Goal: Check status: Check status

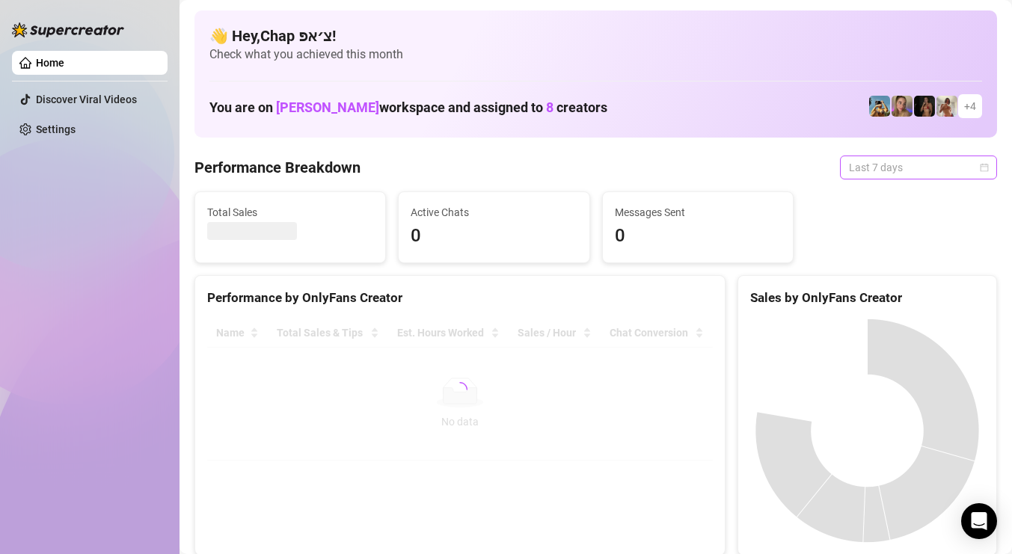
click at [935, 175] on span "Last 7 days" at bounding box center [918, 167] width 139 height 22
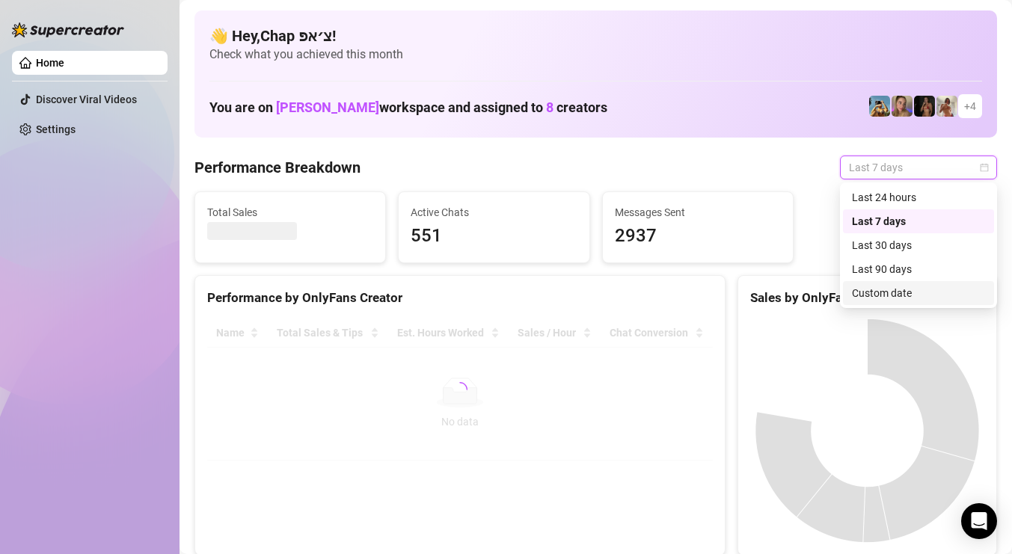
click at [913, 299] on div "Custom date" at bounding box center [918, 293] width 133 height 16
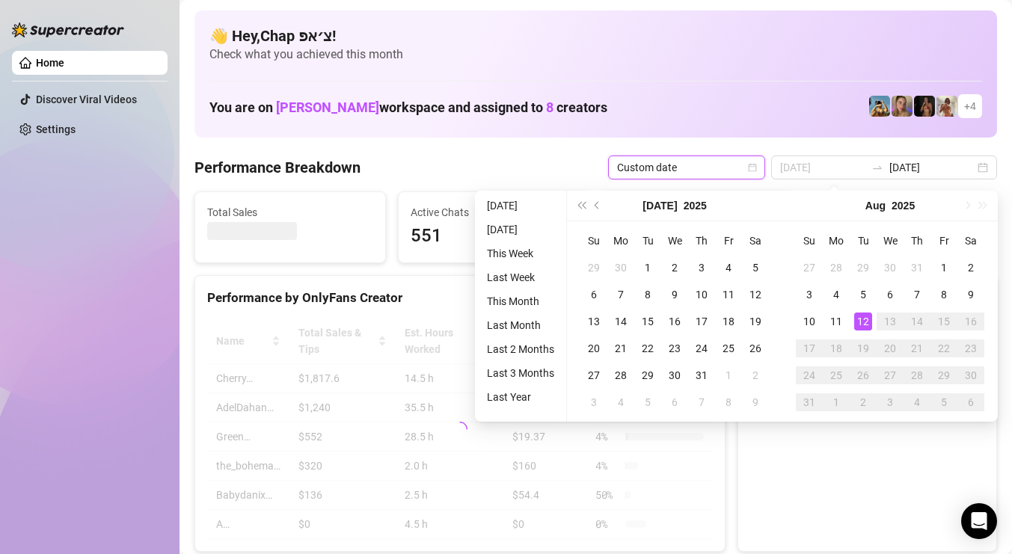
click at [864, 323] on div "12" at bounding box center [863, 322] width 18 height 18
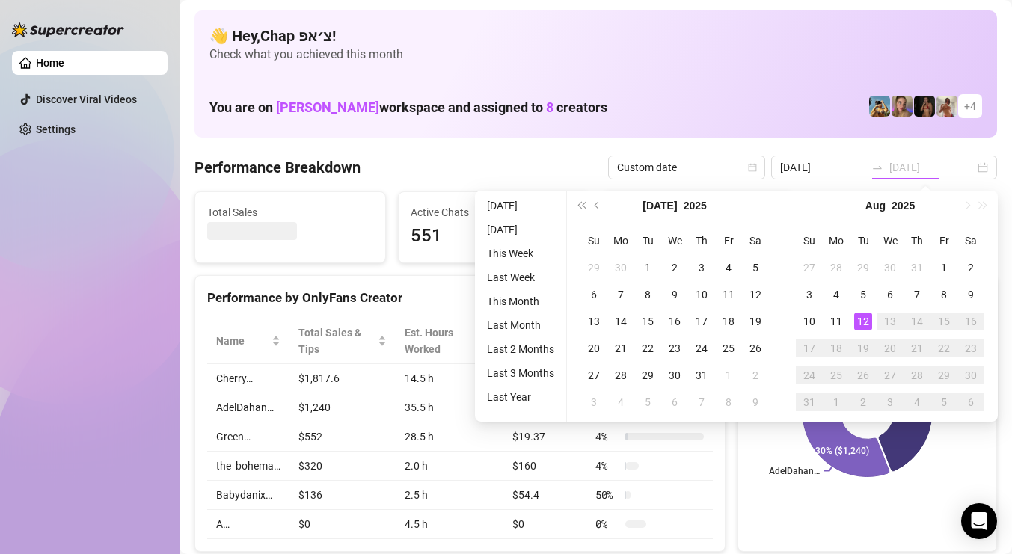
click at [864, 323] on div "12" at bounding box center [863, 322] width 18 height 18
type input "[DATE]"
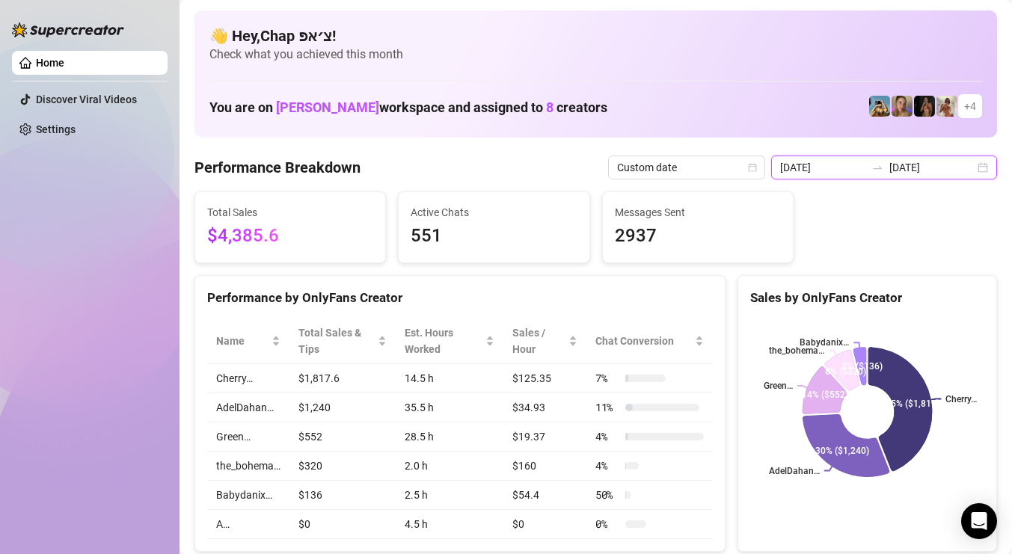
click at [967, 169] on input "[DATE]" at bounding box center [931, 167] width 85 height 16
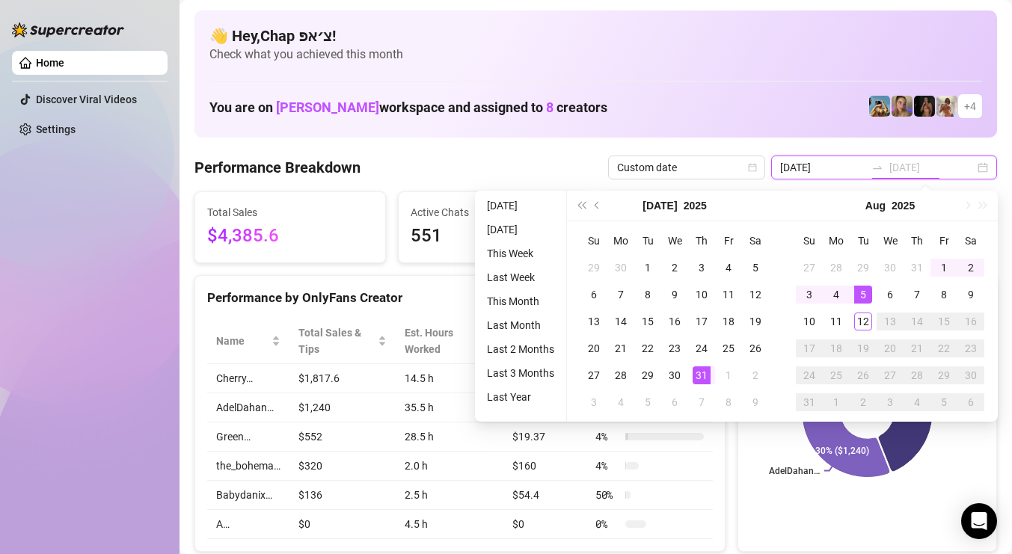
type input "[DATE]"
click at [865, 313] on div "12" at bounding box center [863, 322] width 18 height 18
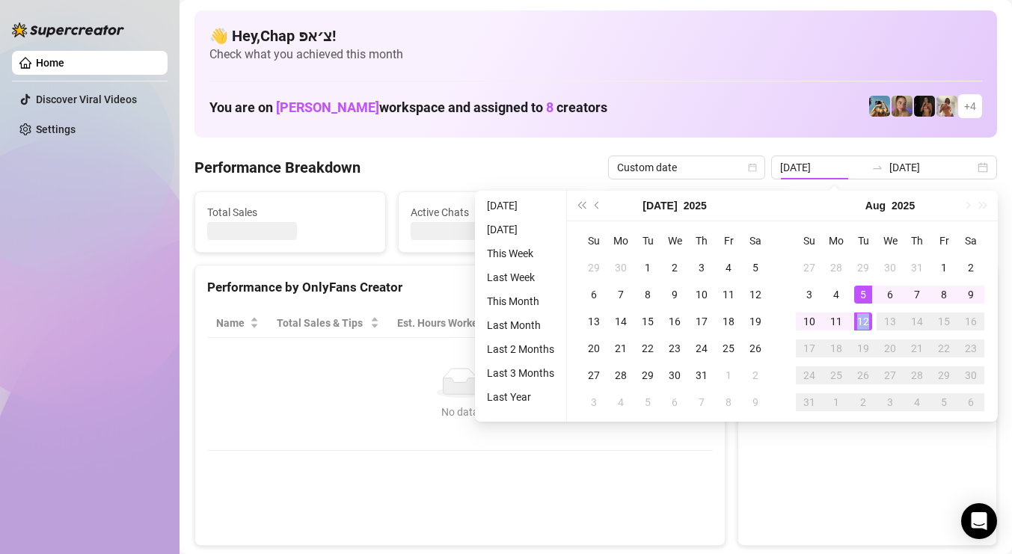
type input "[DATE]"
